Goal: Transaction & Acquisition: Download file/media

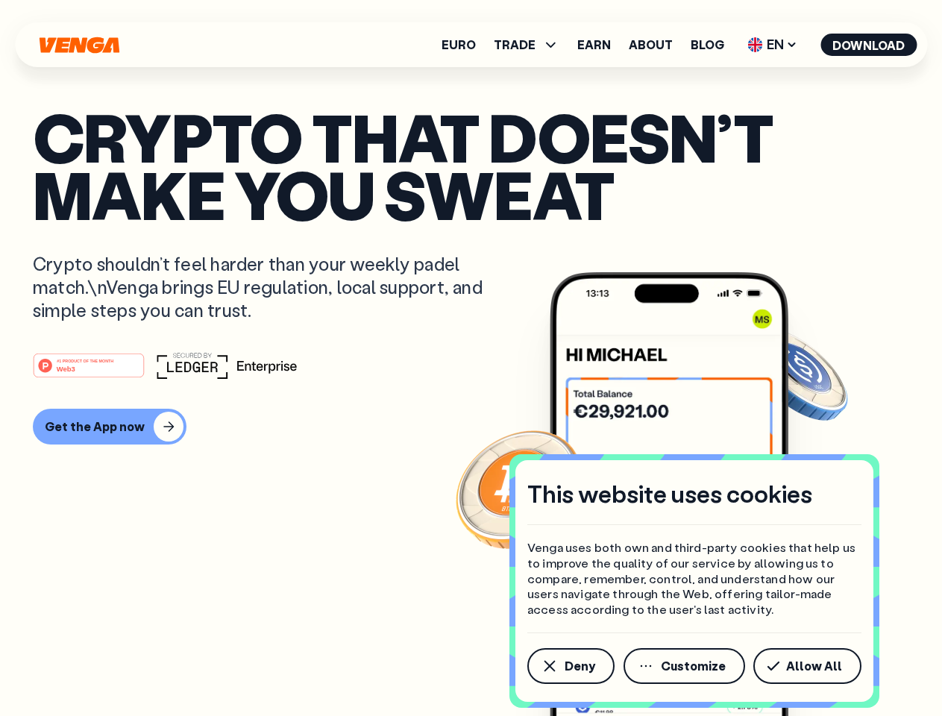
click at [471, 358] on div "#1 PRODUCT OF THE MONTH Web3" at bounding box center [471, 365] width 876 height 27
click at [570, 666] on span "Deny" at bounding box center [580, 666] width 31 height 12
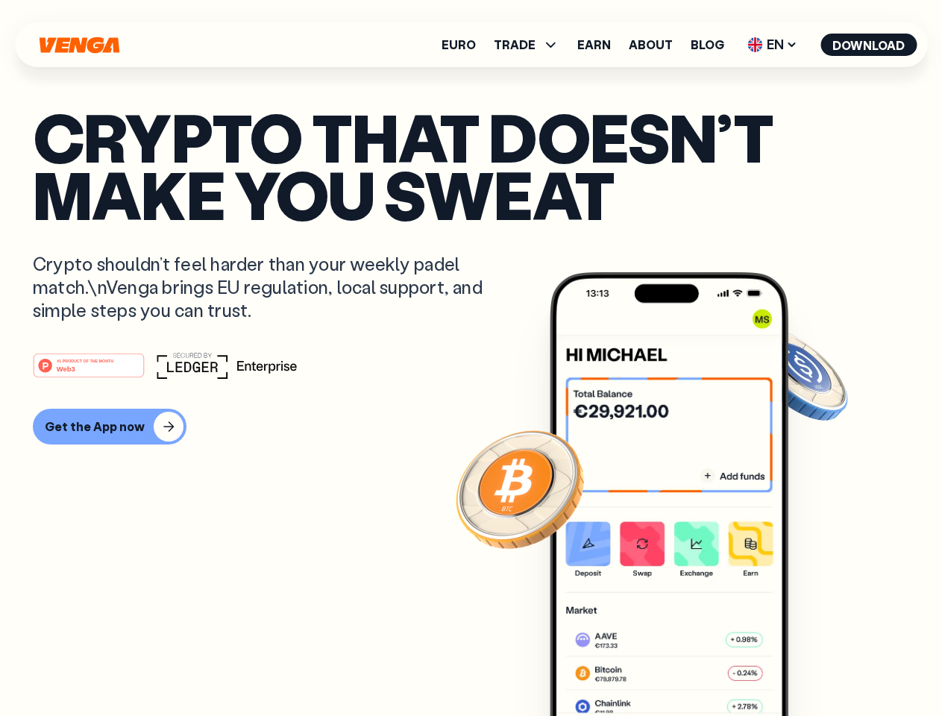
click at [685, 666] on img at bounding box center [669, 522] width 239 height 500
click at [810, 666] on article "Crypto that doesn’t make you sweat Crypto shouldn’t feel harder than your weekl…" at bounding box center [471, 387] width 876 height 559
click at [531, 45] on span "TRADE" at bounding box center [515, 45] width 42 height 12
click at [773, 45] on span "EN" at bounding box center [772, 45] width 60 height 24
click at [869, 45] on button "Download" at bounding box center [868, 45] width 96 height 22
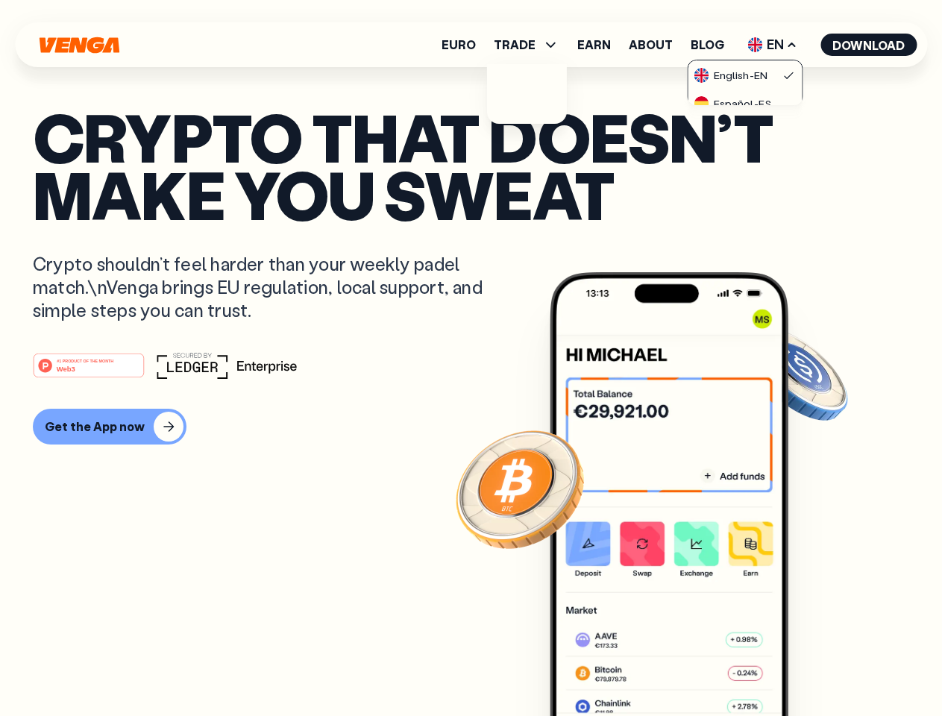
click at [471, 398] on div "#1 PRODUCT OF THE MONTH Web3 Get the App now" at bounding box center [471, 398] width 876 height 92
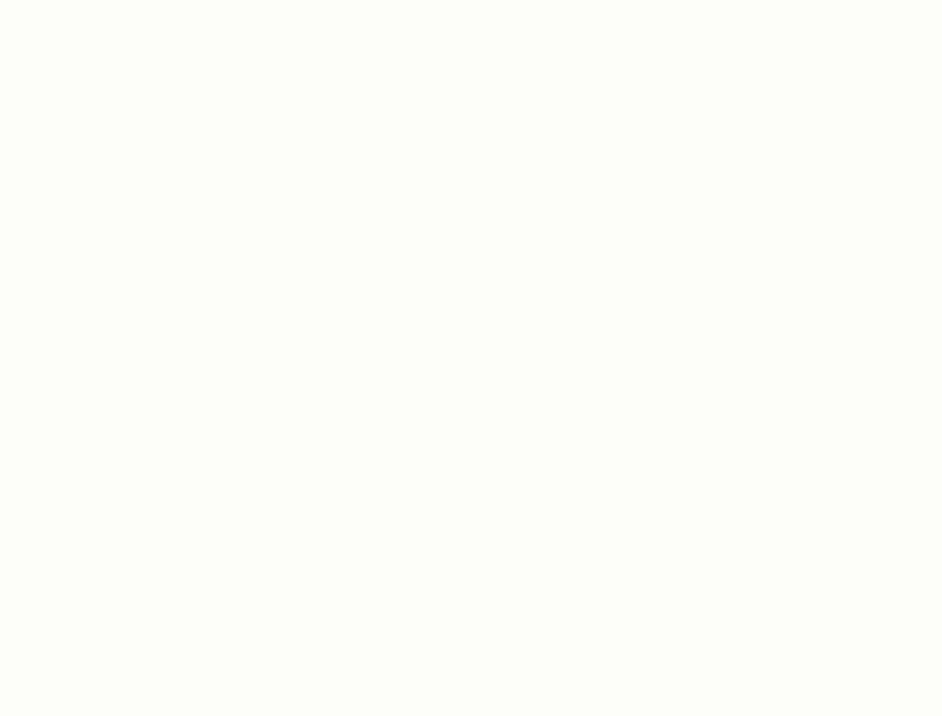
click at [107, 0] on html "This website uses cookies Venga uses both own and third-party cookies that help…" at bounding box center [471, 0] width 942 height 0
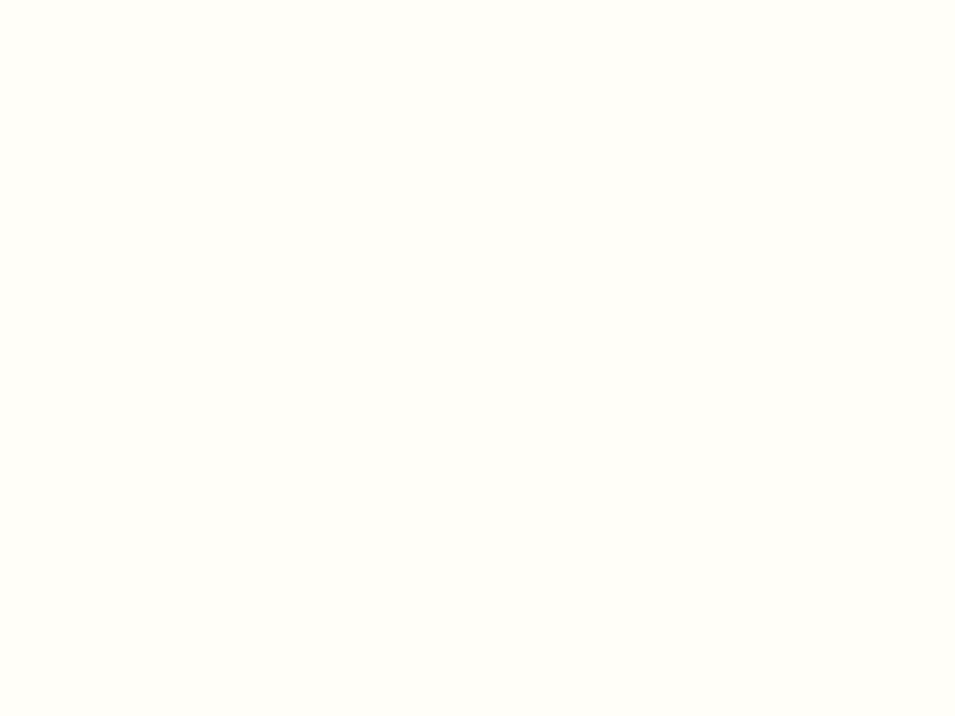
click at [91, 0] on html "This website uses cookies Venga uses both own and third-party cookies that help…" at bounding box center [477, 0] width 955 height 0
